Goal: Navigation & Orientation: Find specific page/section

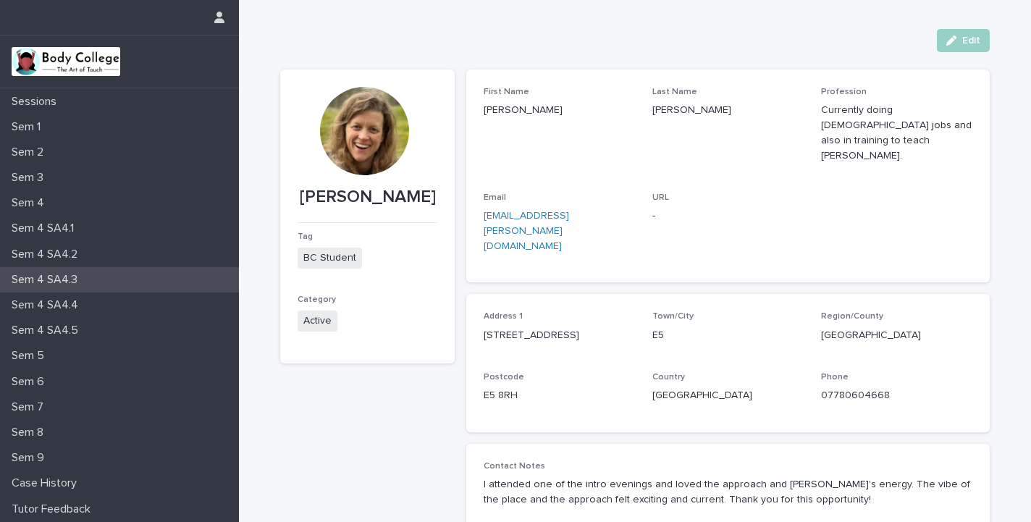
scroll to position [124, 0]
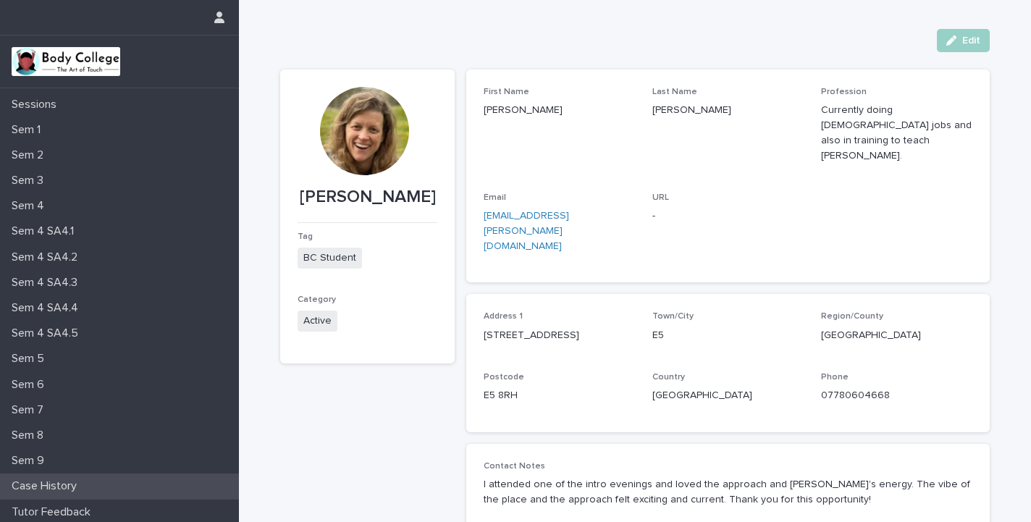
click at [67, 484] on p "Case History" at bounding box center [47, 486] width 83 height 14
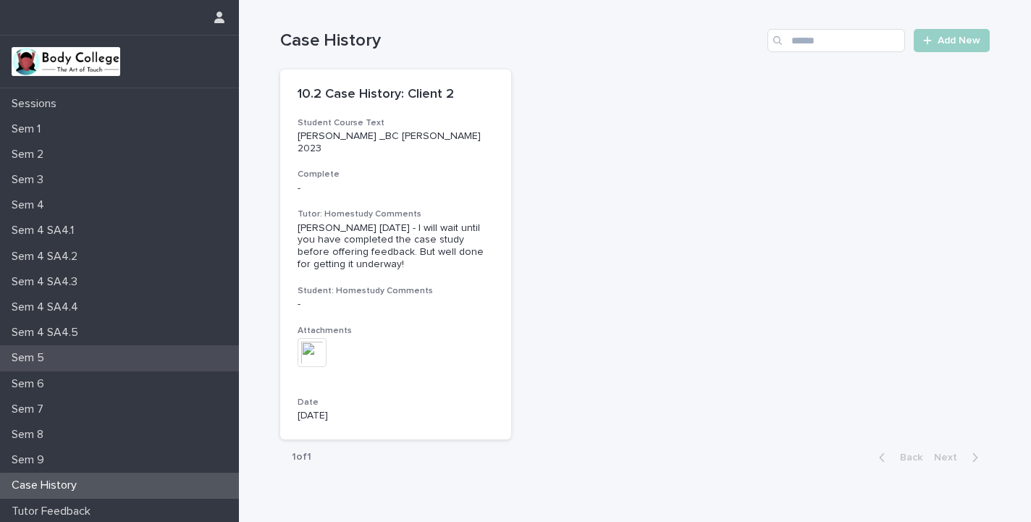
scroll to position [124, 0]
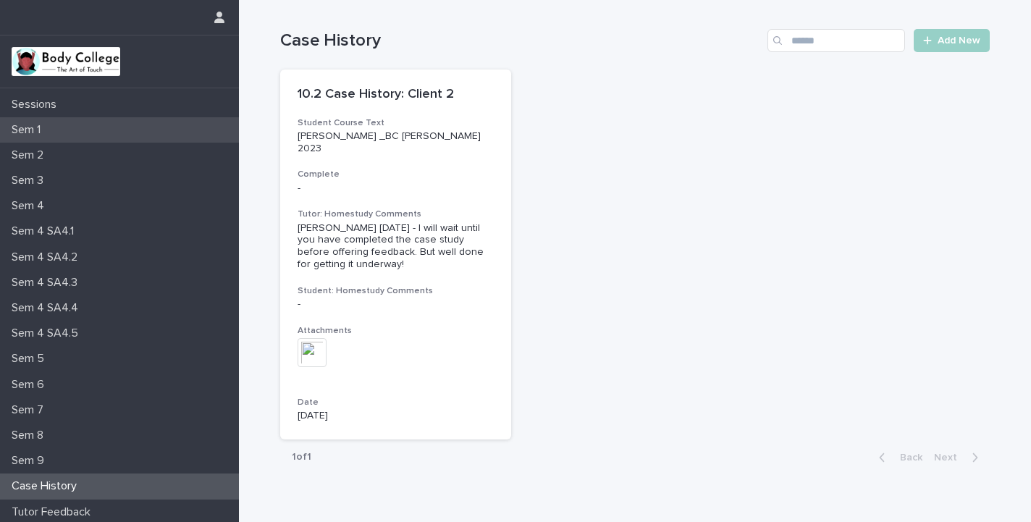
click at [71, 137] on div "Sem 1" at bounding box center [119, 129] width 239 height 25
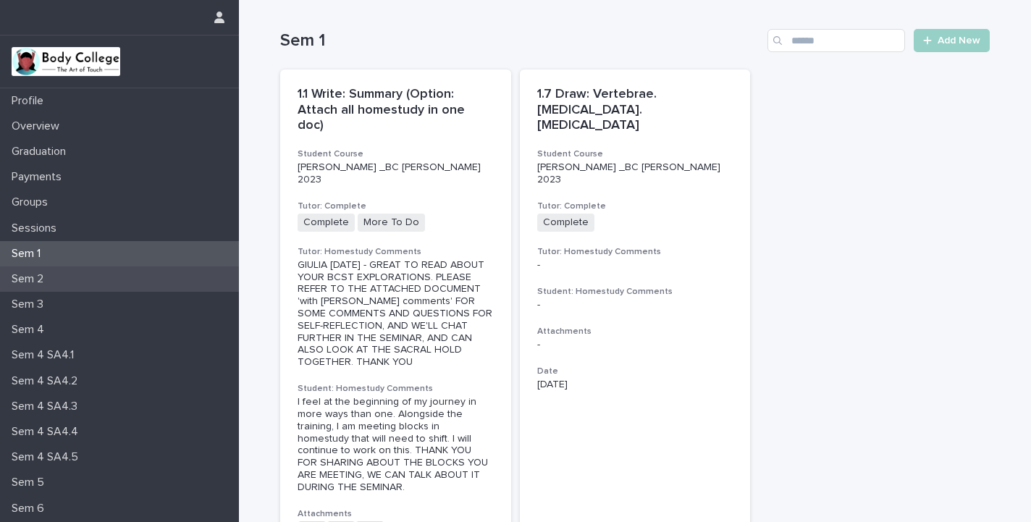
click at [100, 281] on div "Sem 2" at bounding box center [119, 278] width 239 height 25
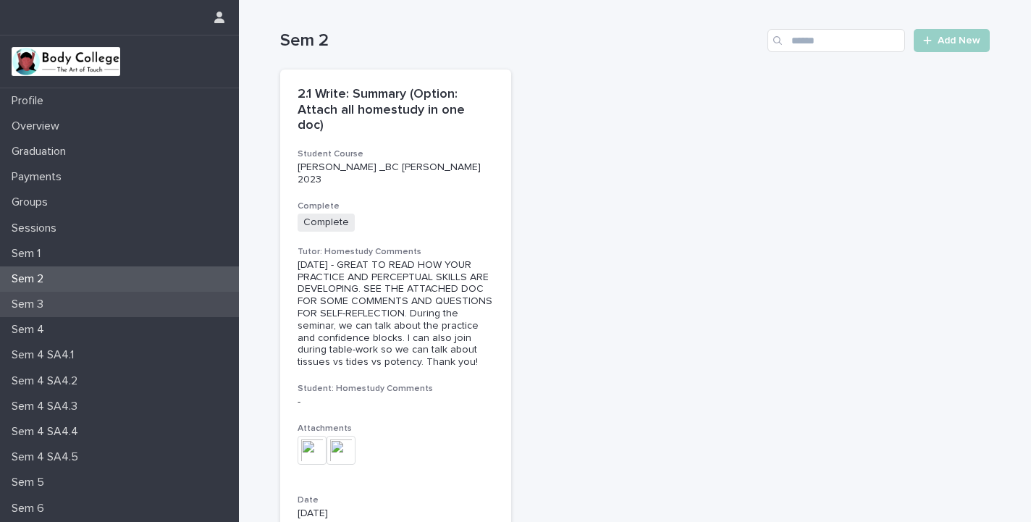
click at [88, 297] on div "Sem 3" at bounding box center [119, 304] width 239 height 25
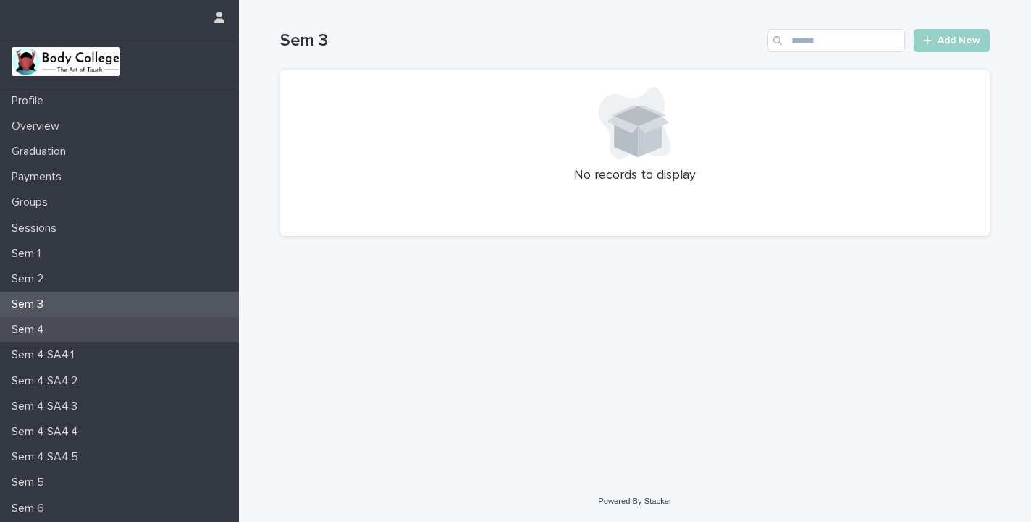
click at [83, 326] on div "Sem 4" at bounding box center [119, 329] width 239 height 25
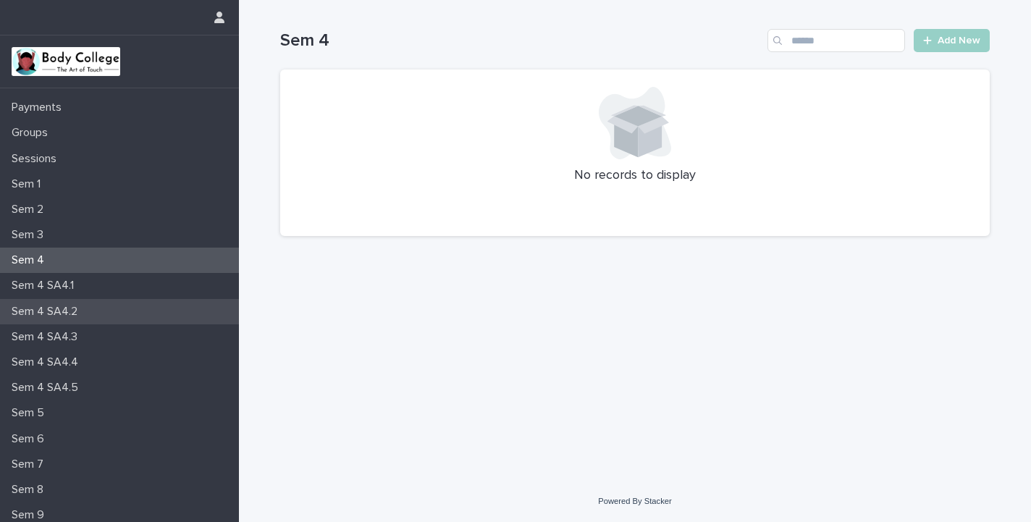
scroll to position [96, 0]
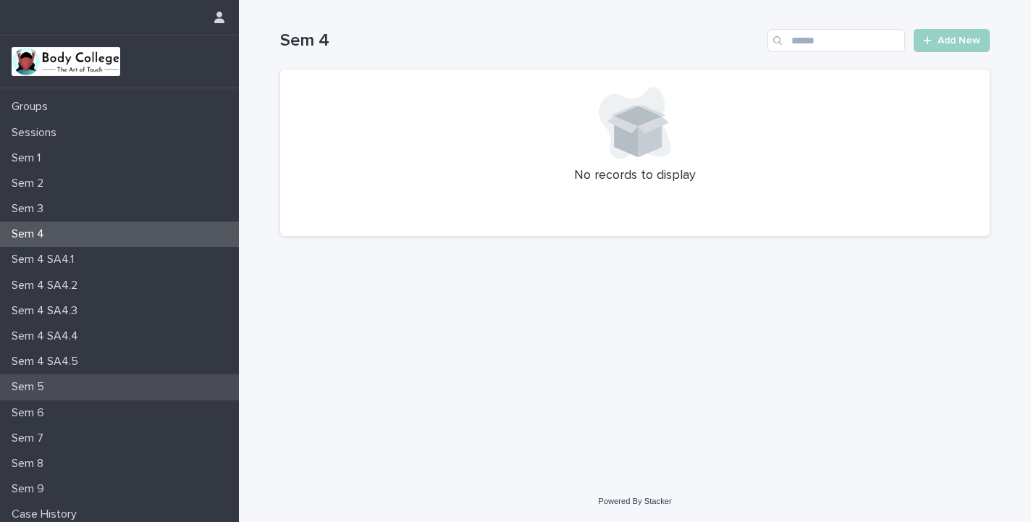
click at [85, 375] on div "Sem 5" at bounding box center [119, 386] width 239 height 25
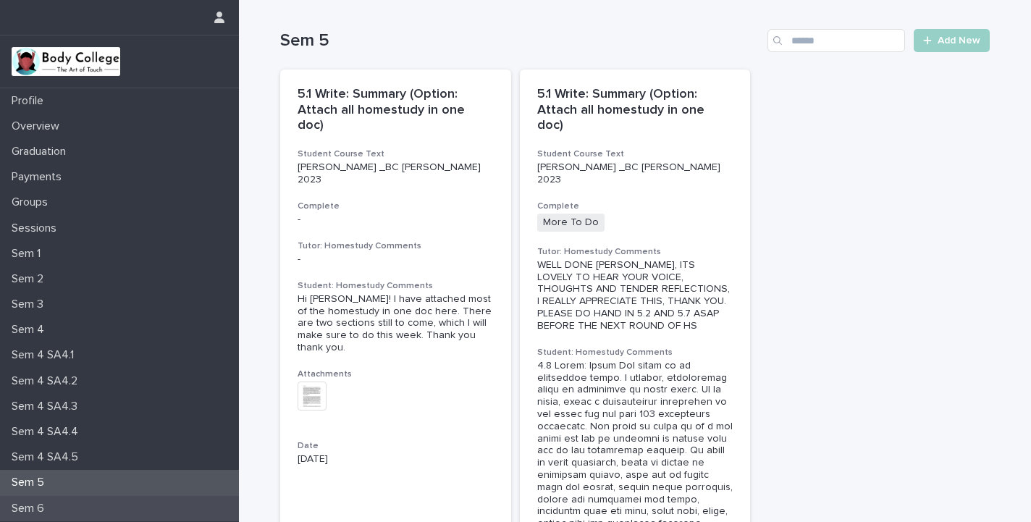
click at [59, 506] on div "Sem 6" at bounding box center [119, 508] width 239 height 25
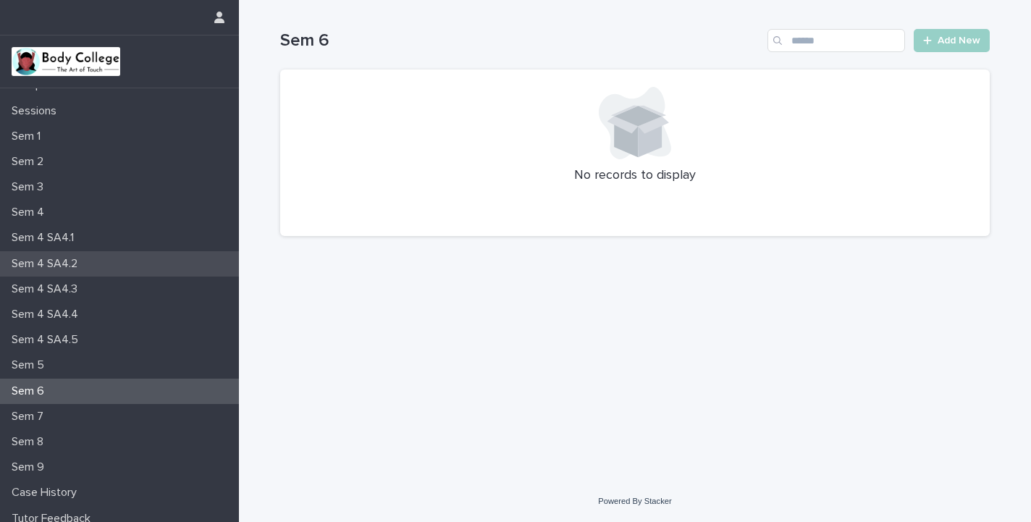
scroll to position [117, 0]
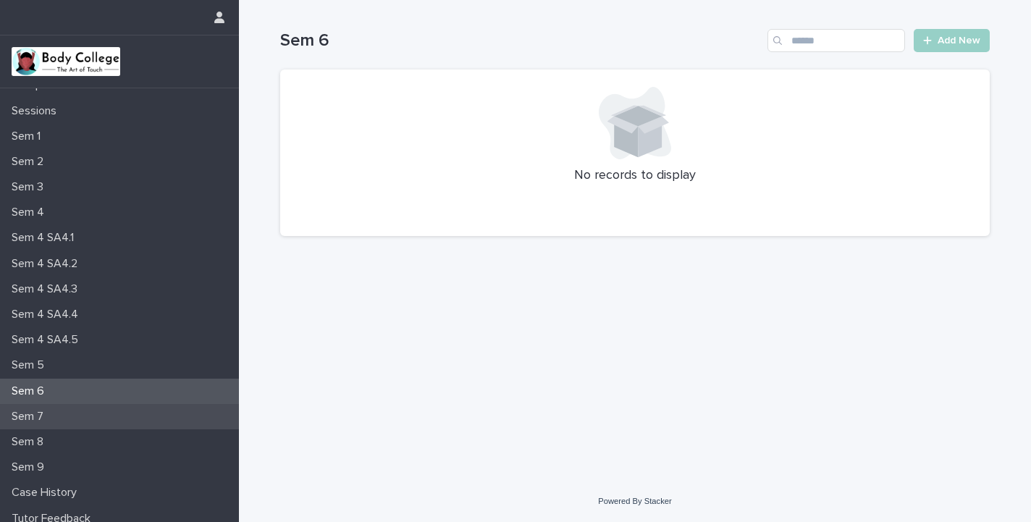
click at [101, 408] on div "Sem 7" at bounding box center [119, 416] width 239 height 25
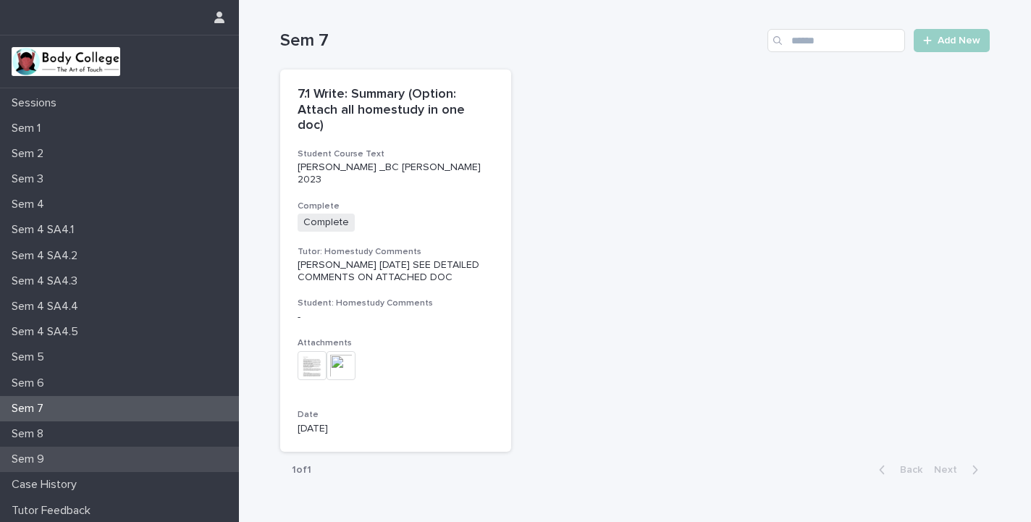
scroll to position [124, 0]
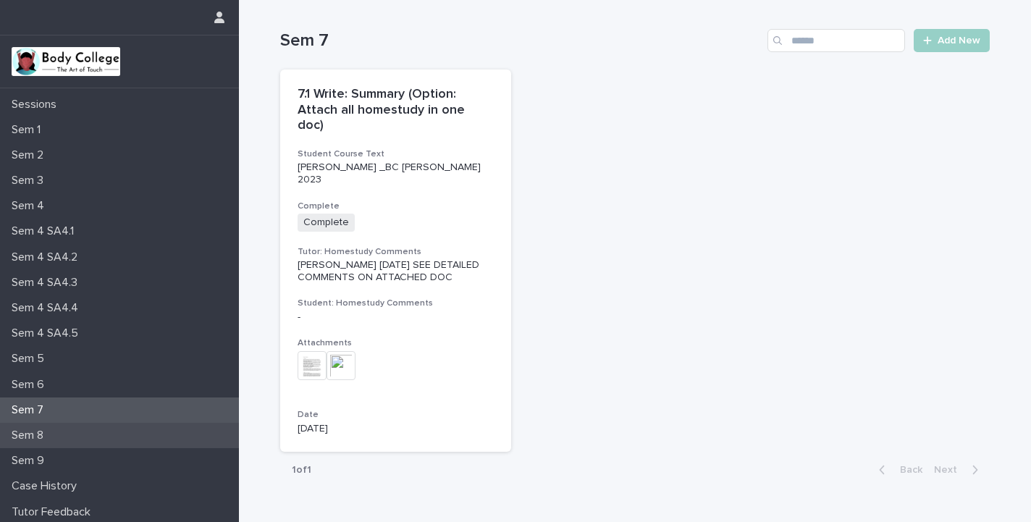
click at [118, 437] on div "Sem 8" at bounding box center [119, 435] width 239 height 25
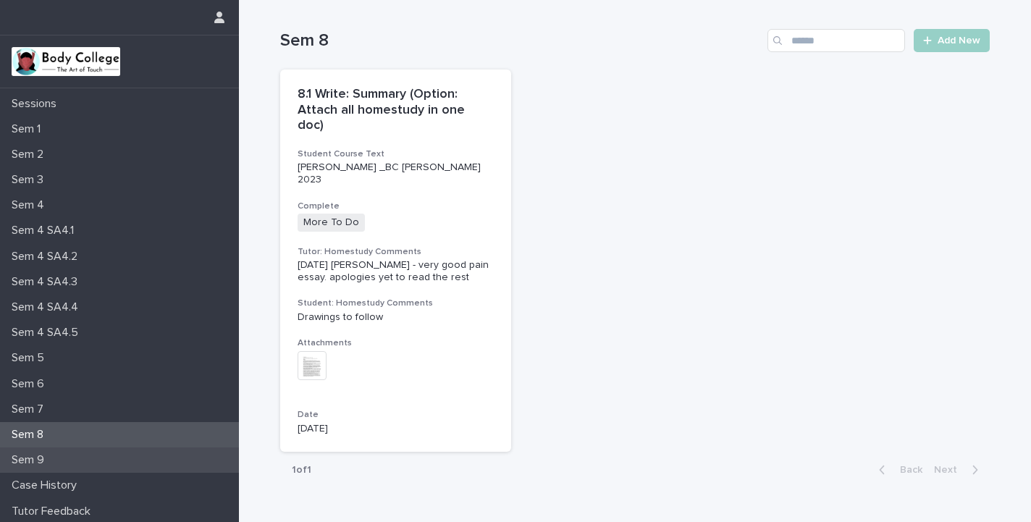
scroll to position [124, 0]
click at [122, 459] on div "Sem 9" at bounding box center [119, 460] width 239 height 25
